Goal: Information Seeking & Learning: Find specific fact

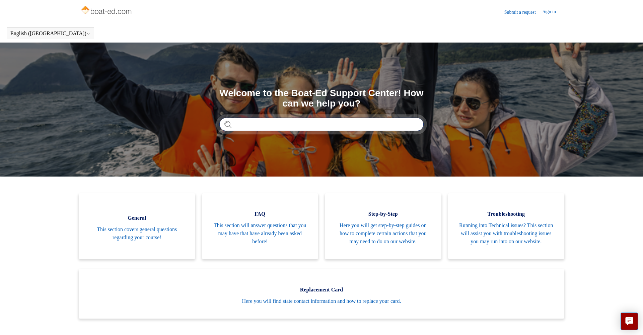
click at [267, 125] on input "Search" at bounding box center [321, 124] width 204 height 13
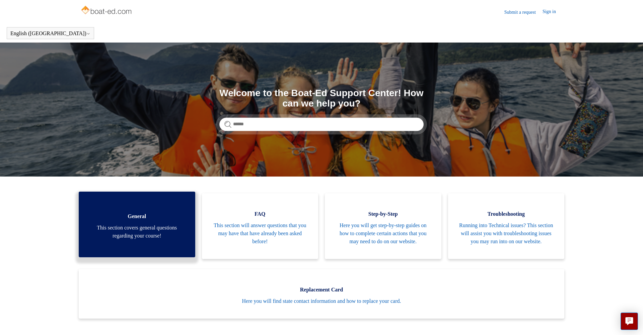
click at [143, 237] on span "This section covers general questions regarding your course!" at bounding box center [137, 232] width 96 height 16
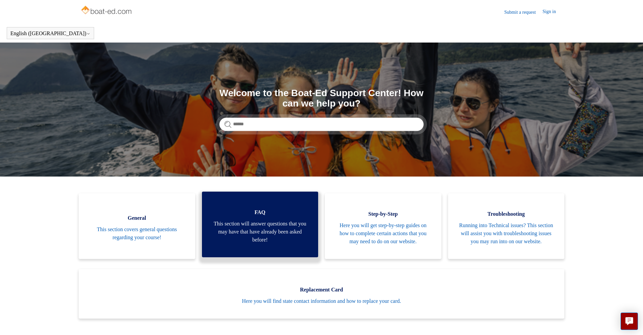
click at [262, 228] on span "This section will answer questions that you may have that have already been ask…" at bounding box center [260, 232] width 96 height 24
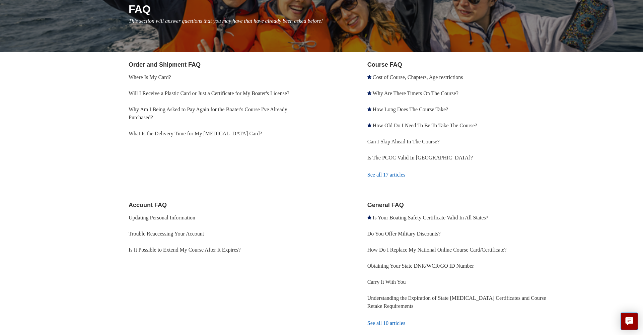
scroll to position [87, 0]
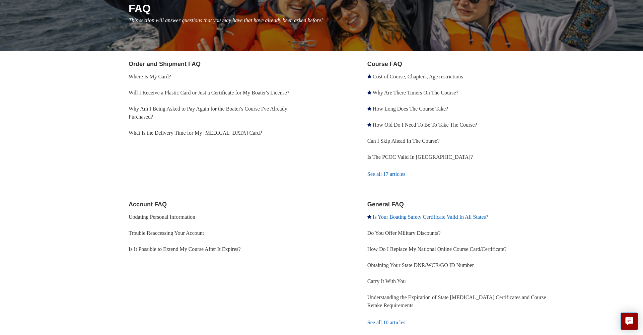
click at [422, 217] on link "Is Your Boating Safety Certificate Valid In All States?" at bounding box center [431, 217] width 116 height 6
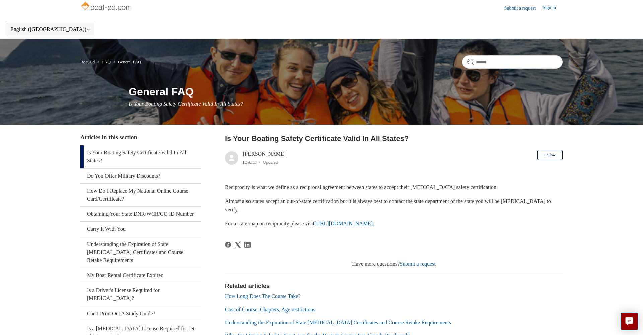
scroll to position [3, 0]
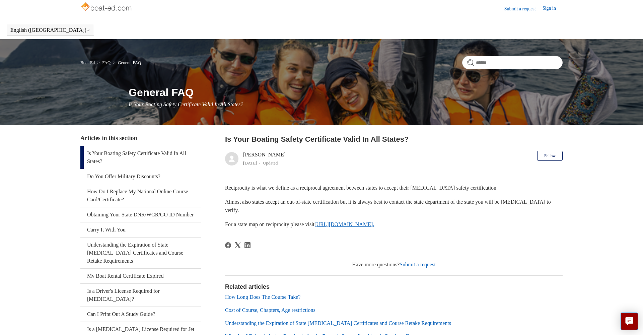
click at [374, 224] on link "https://www.nasbla.org/nasblamain/education/reciprocity." at bounding box center [344, 224] width 60 height 6
